Goal: Complete application form

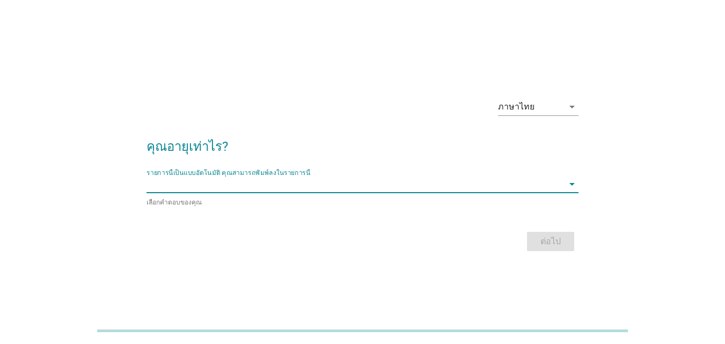
click at [249, 187] on input "รายการนี้เป็นแบบอัตโนมัติ คุณสามารถพิมพ์ลงในรายการนี้" at bounding box center [355, 184] width 417 height 17
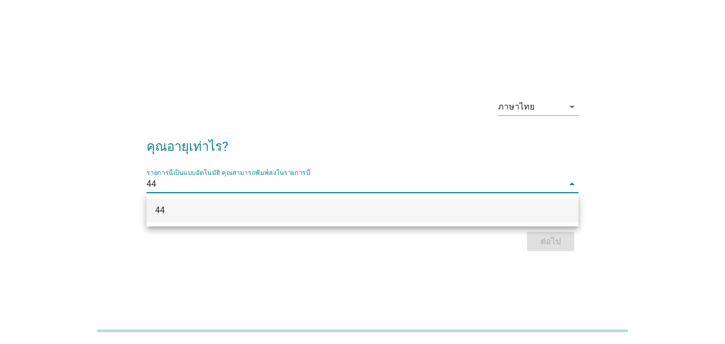
type input "44"
click at [421, 263] on div "ภาษาไทย arrow_drop_down คุณอายุเท่าไร? รายการนี้เป็นแบบอัตโนมัติ [PERSON_NAME]พ…" at bounding box center [362, 172] width 699 height 208
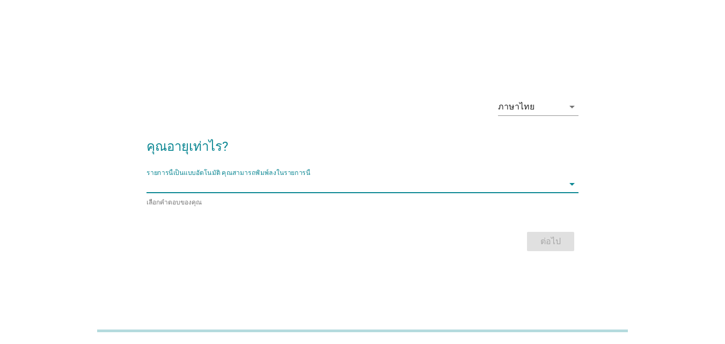
click at [221, 187] on input "รายการนี้เป็นแบบอัตโนมัติ คุณสามารถพิมพ์ลงในรายการนี้" at bounding box center [355, 184] width 417 height 17
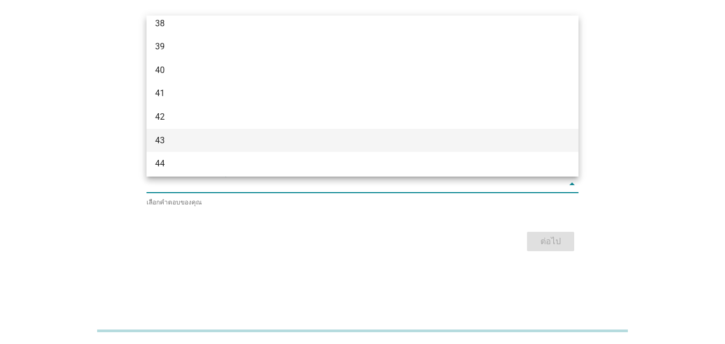
scroll to position [477, 0]
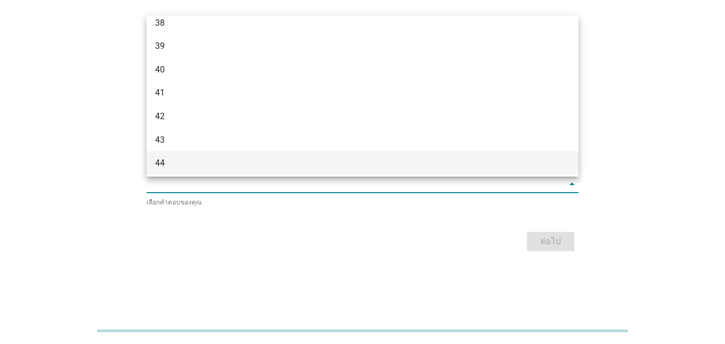
click at [166, 159] on div "44" at bounding box center [345, 163] width 381 height 13
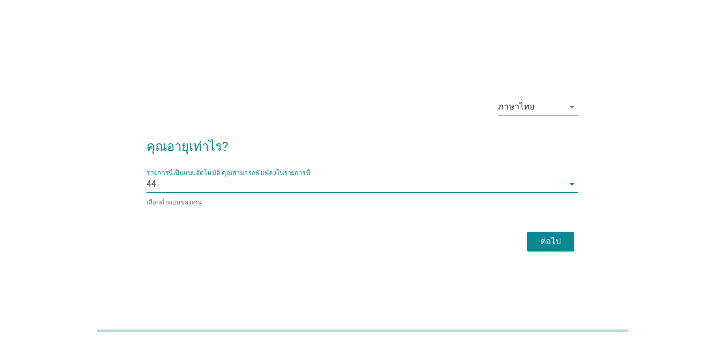
click at [545, 240] on div "ต่อไป" at bounding box center [551, 241] width 30 height 13
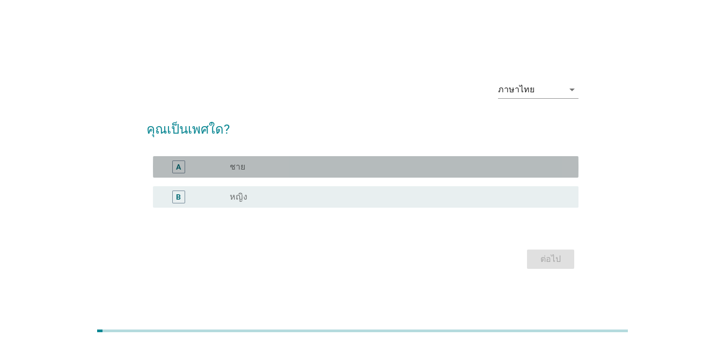
click at [188, 169] on div "A" at bounding box center [179, 166] width 34 height 13
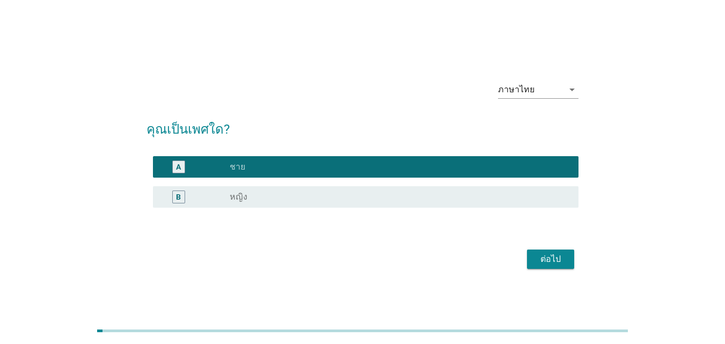
click at [556, 265] on div "ต่อไป" at bounding box center [551, 259] width 30 height 13
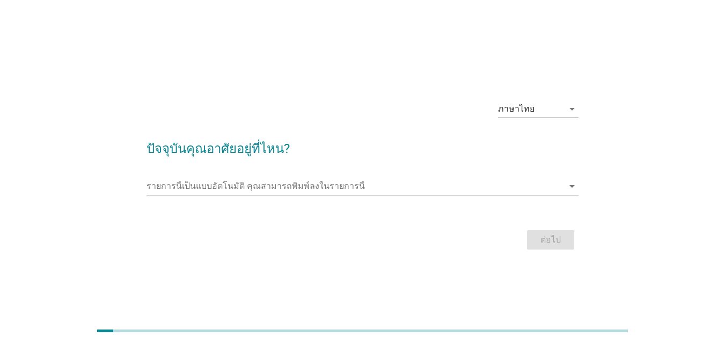
click at [243, 178] on input "รายการนี้เป็นแบบอัตโนมัติ คุณสามารถพิมพ์ลงในรายการนี้" at bounding box center [355, 186] width 417 height 17
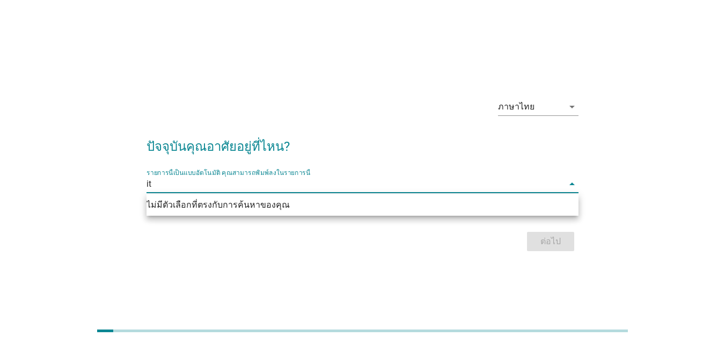
type input "i"
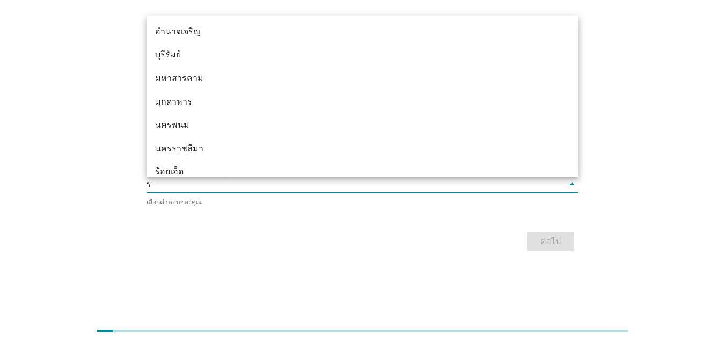
type input "ระ"
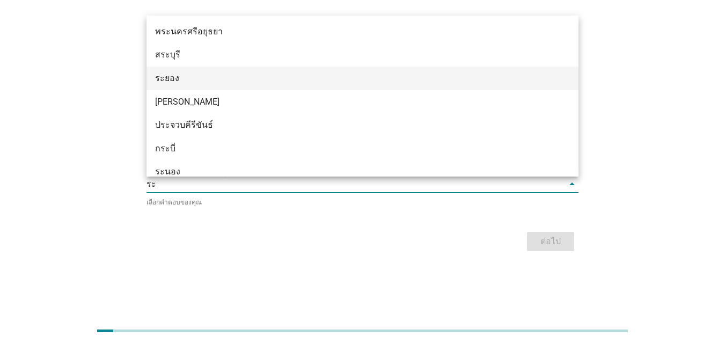
click at [306, 72] on div "ระยอง" at bounding box center [345, 78] width 381 height 13
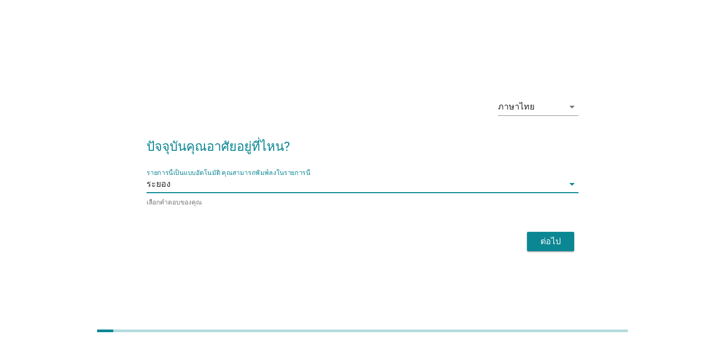
click at [536, 242] on div "ต่อไป" at bounding box center [551, 241] width 30 height 13
